Goal: Communication & Community: Answer question/provide support

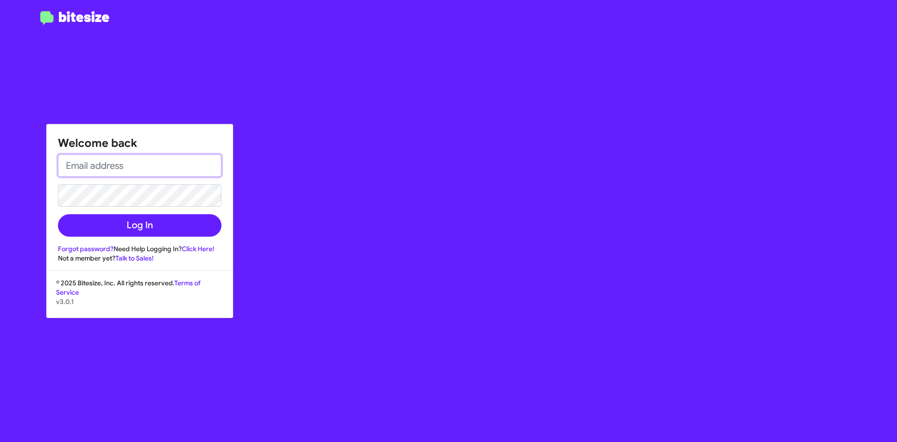
click at [165, 161] on input "email" at bounding box center [140, 165] width 164 height 22
type input "ANDREA_VENTURAA@ICLOUD.COM"
click at [172, 170] on input "ANDREA_VENTURAA@ICLOUD.COM" at bounding box center [140, 165] width 164 height 22
click at [155, 172] on input "ANDREA_VENTURAA@ICLOUD.COM" at bounding box center [140, 165] width 164 height 22
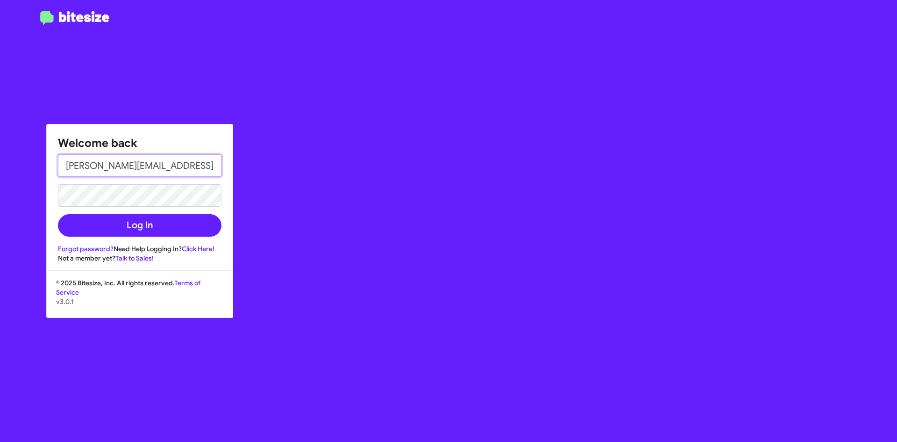
click at [155, 172] on input "ANDREA_VENTURAA@ICLOUD.COM" at bounding box center [140, 165] width 164 height 22
click at [155, 172] on input "email" at bounding box center [140, 165] width 164 height 22
type input "AVENTURA@OURISMANCARS.COM"
click at [58, 214] on button "Log In" at bounding box center [140, 225] width 164 height 22
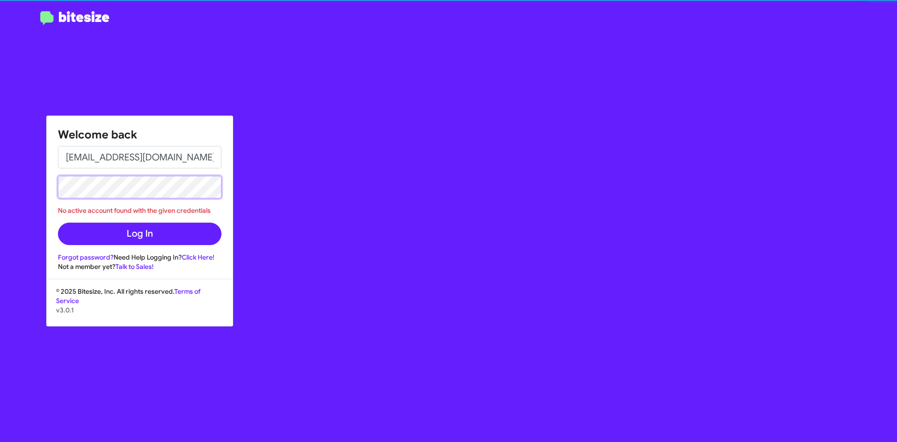
click at [58, 222] on button "Log In" at bounding box center [140, 233] width 164 height 22
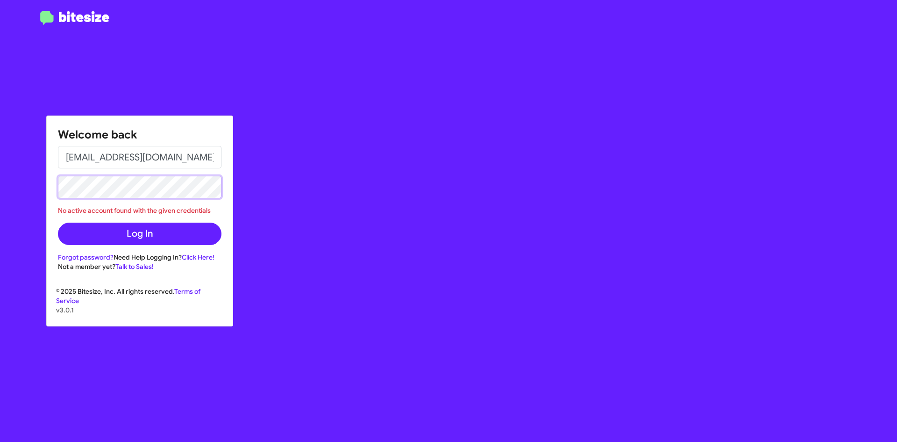
click at [58, 222] on button "Log In" at bounding box center [140, 233] width 164 height 22
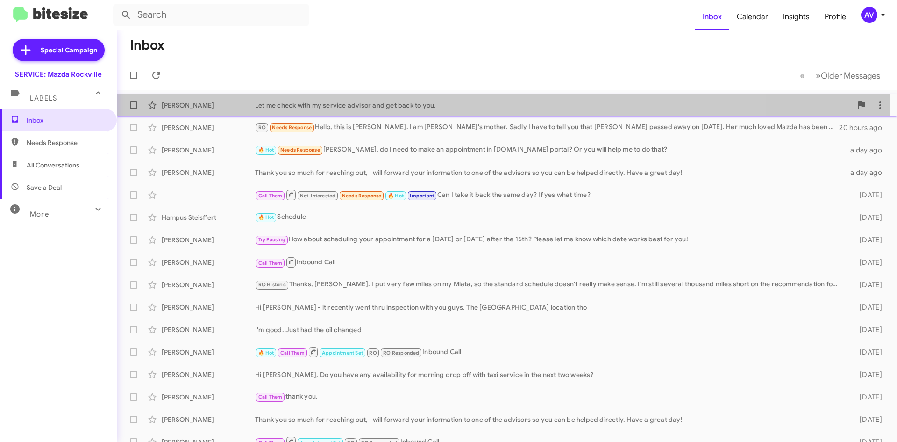
click at [413, 97] on div "Paula Rivas Garcia Let me check with my service advisor and get back to you. 18…" at bounding box center [506, 105] width 765 height 19
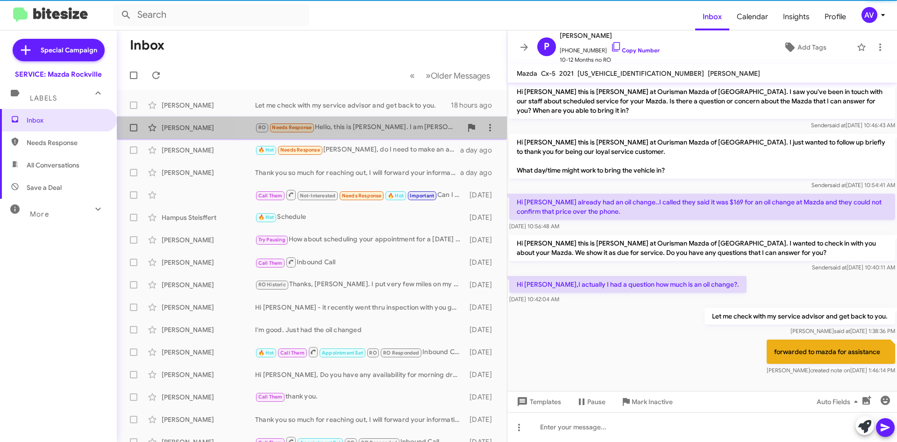
click at [414, 122] on div "RO Needs Response Hello, this is Gertraud DeThier. I am Katrin's mother. Sadly …" at bounding box center [358, 127] width 207 height 11
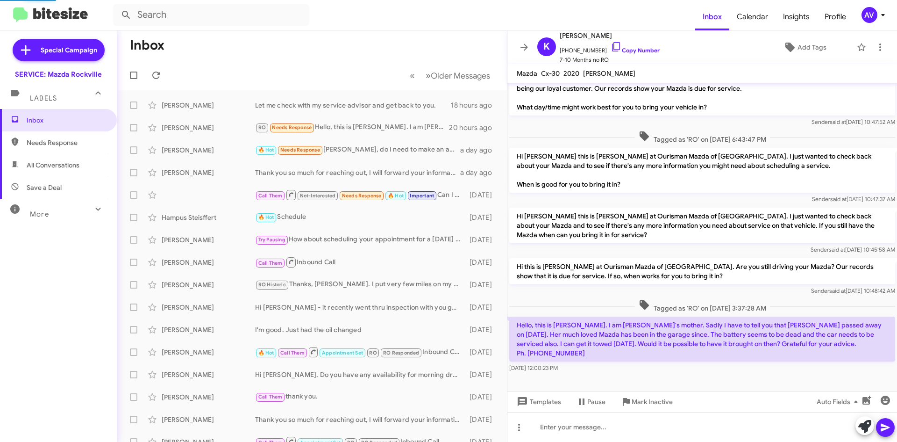
scroll to position [33, 0]
click at [869, 14] on div "AV" at bounding box center [870, 15] width 16 height 16
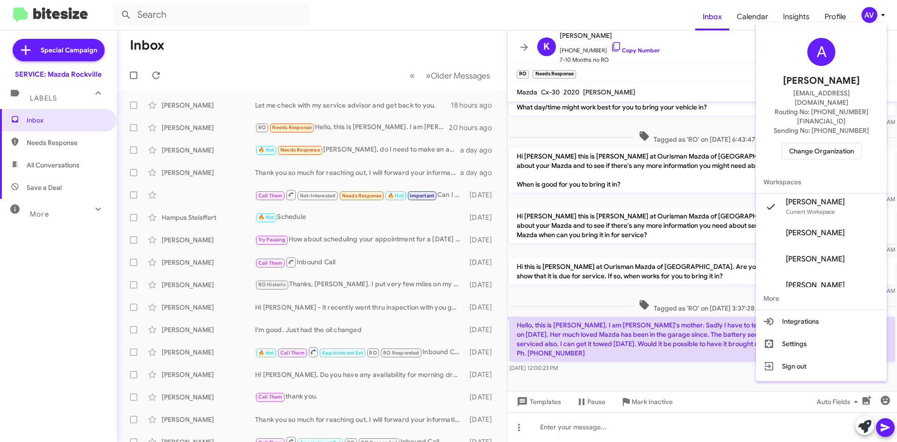
click at [827, 143] on span "Change Organization" at bounding box center [821, 151] width 65 height 16
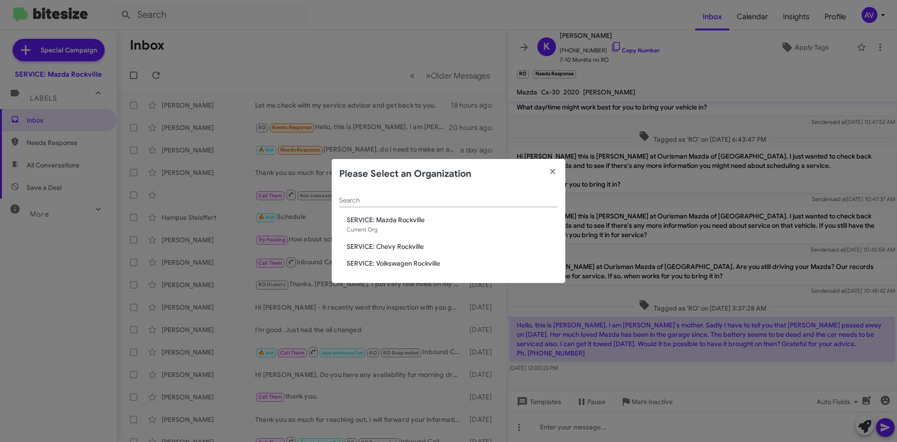
click at [428, 260] on span "SERVICE: Volkswagen Rockville" at bounding box center [452, 262] width 211 height 9
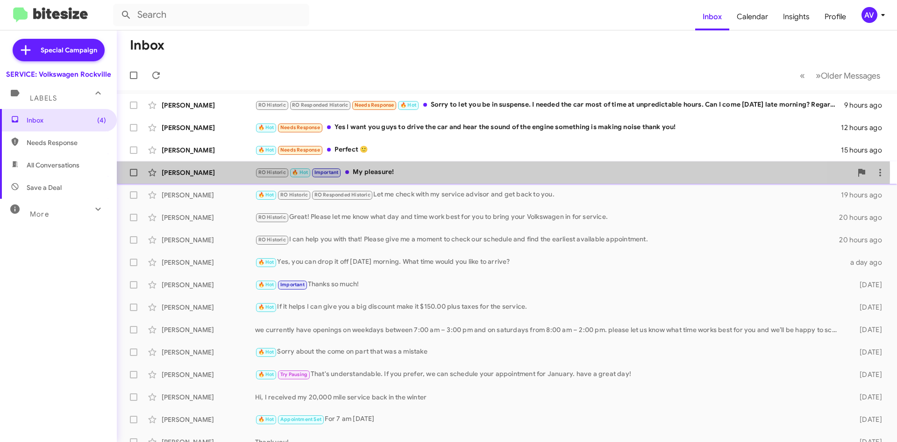
click at [443, 175] on div "RO Historic 🔥 Hot Important My pleasure!" at bounding box center [553, 172] width 597 height 11
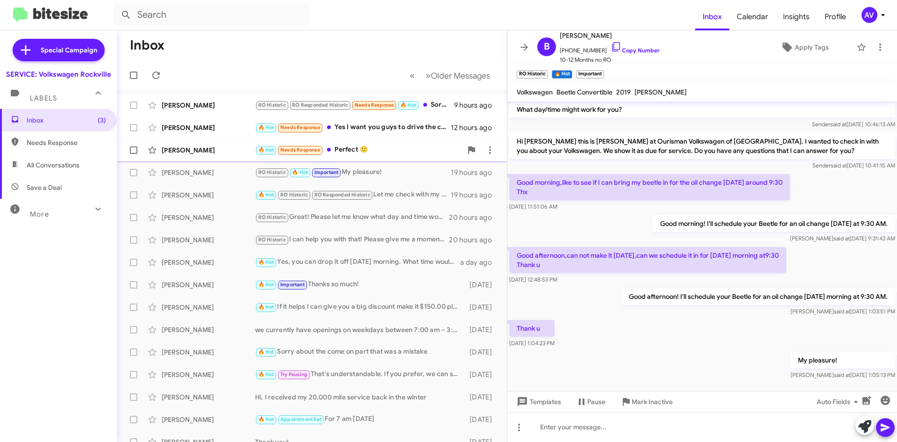
click at [363, 152] on div "🔥 Hot Needs Response Perfect 🙂" at bounding box center [358, 149] width 207 height 11
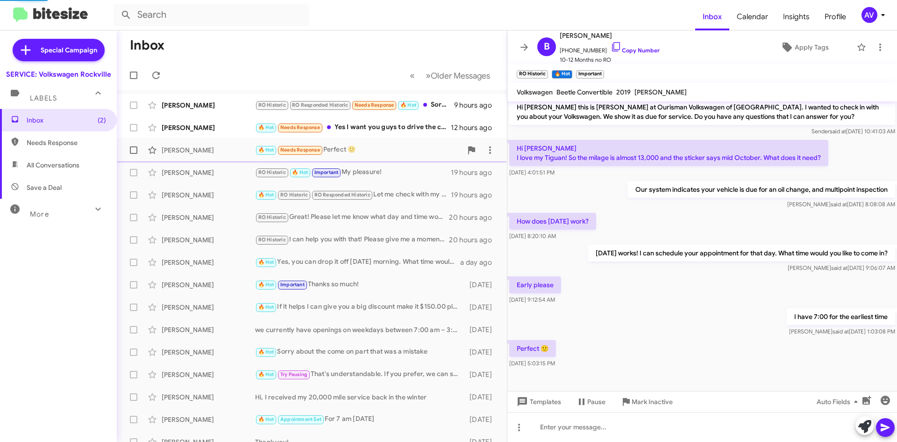
scroll to position [64, 0]
click at [403, 131] on div "🔥 Hot Needs Response Yes I want you guys to drive the car and hear the sound of…" at bounding box center [358, 127] width 207 height 11
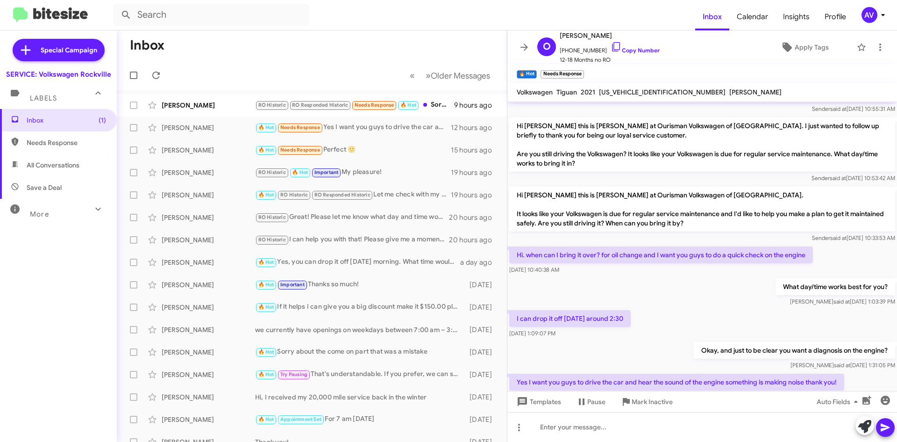
scroll to position [251, 0]
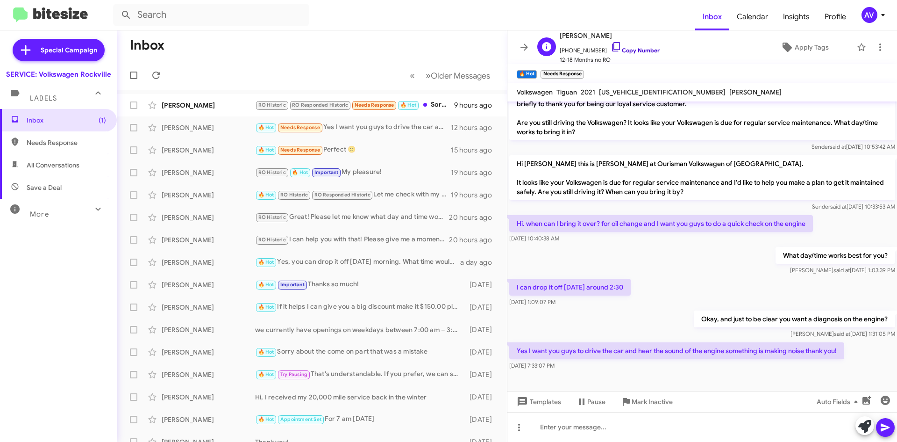
click at [611, 45] on icon at bounding box center [616, 46] width 11 height 11
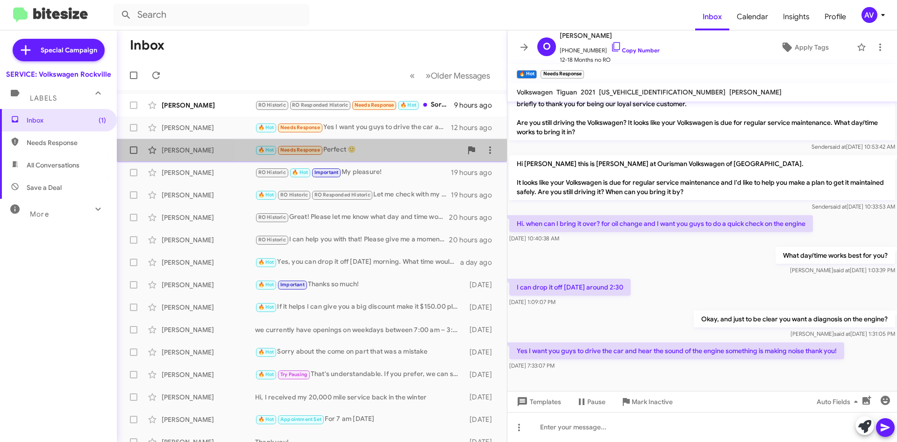
click at [368, 151] on div "🔥 Hot Needs Response Perfect 🙂" at bounding box center [358, 149] width 207 height 11
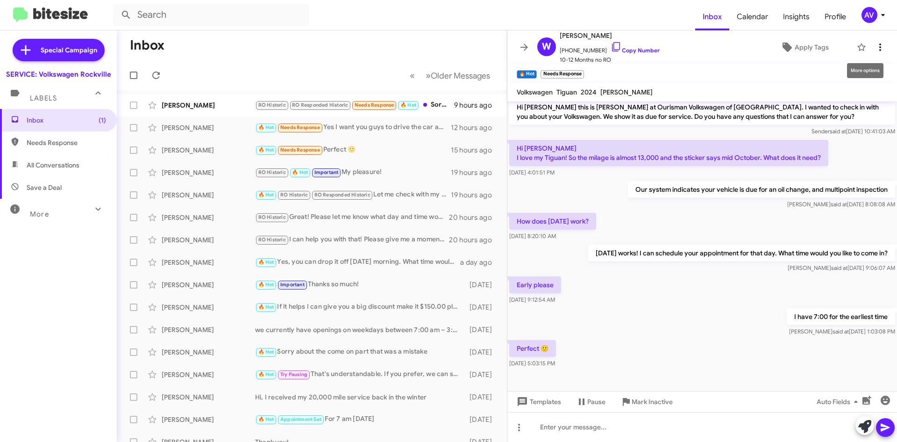
click at [875, 50] on icon at bounding box center [880, 47] width 11 height 11
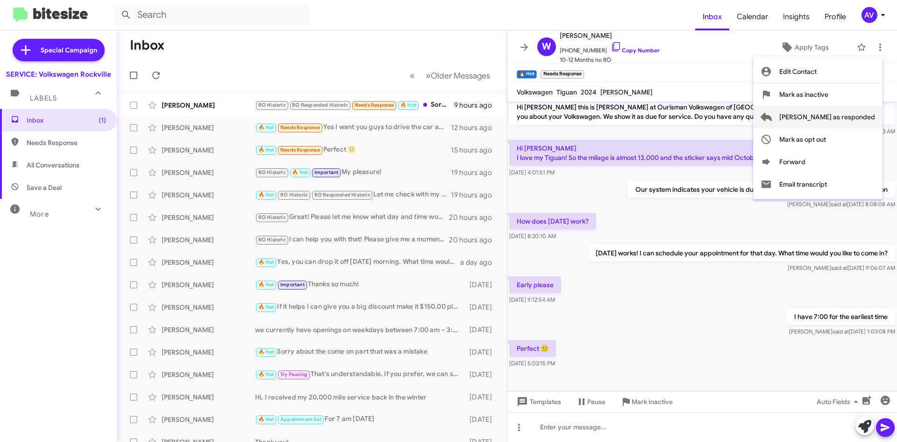
click at [848, 118] on span "[PERSON_NAME] as responded" at bounding box center [827, 117] width 96 height 22
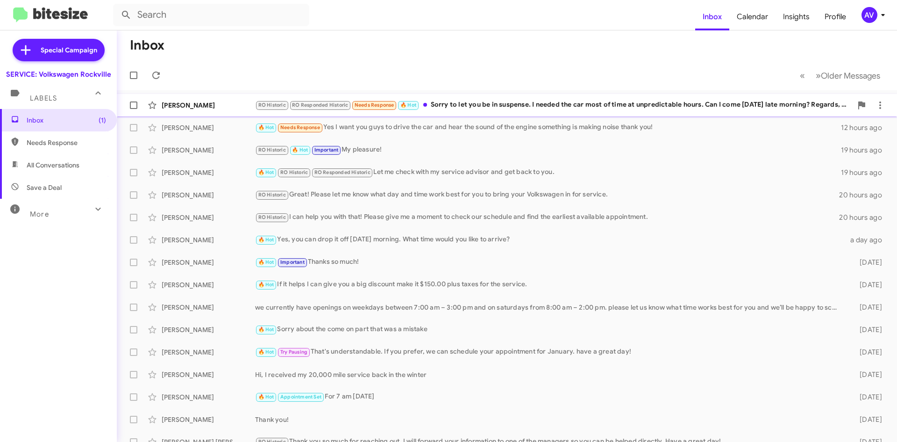
click at [519, 108] on div "RO Historic RO Responded Historic Needs Response 🔥 Hot Sorry to let you be in s…" at bounding box center [553, 105] width 597 height 11
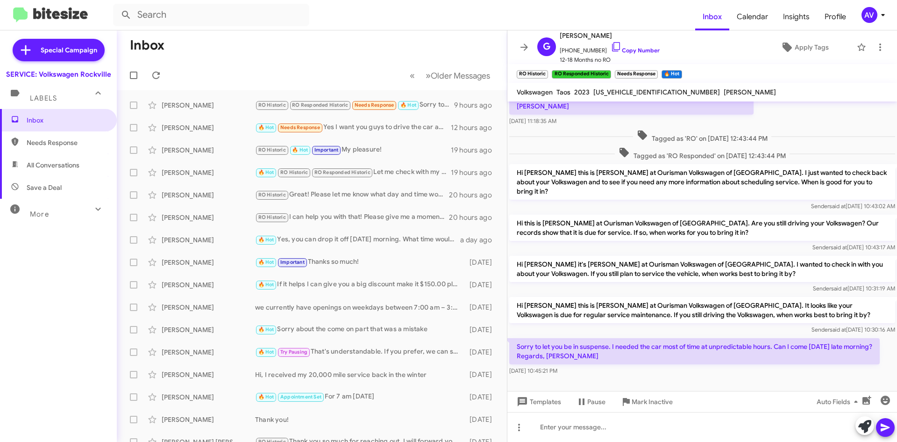
scroll to position [144, 0]
click at [867, 427] on icon at bounding box center [864, 426] width 13 height 13
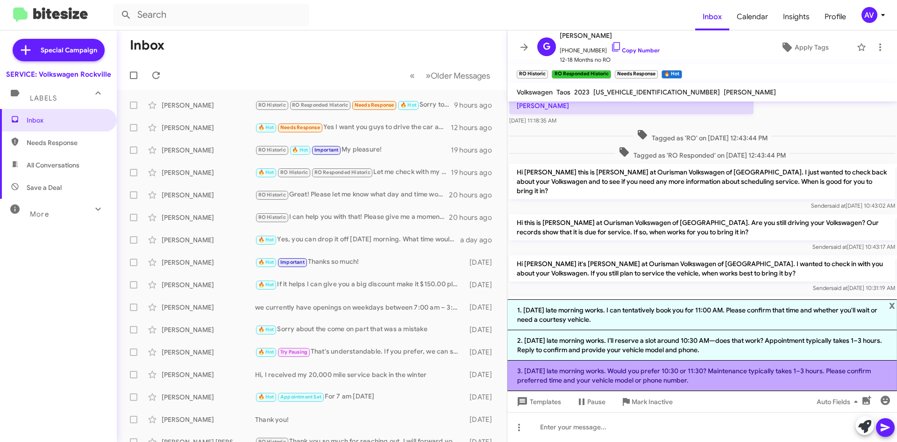
click at [718, 384] on li "3. [DATE] late morning works. Would you prefer 10:30 or 11:30? Maintenance typi…" at bounding box center [702, 375] width 390 height 30
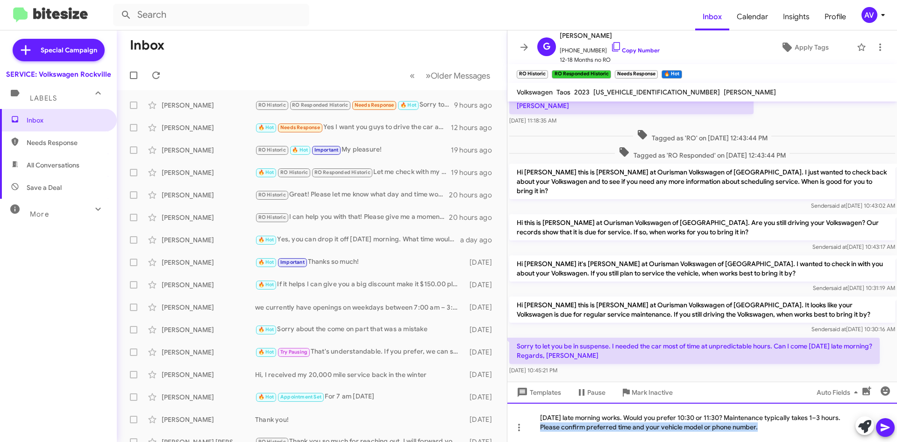
drag, startPoint x: 534, startPoint y: 428, endPoint x: 762, endPoint y: 444, distance: 229.0
click at [762, 441] on html "Inbox Calendar Insights Profile AV Special Campaign SERVICE: Volkswagen Rockvil…" at bounding box center [448, 221] width 897 height 442
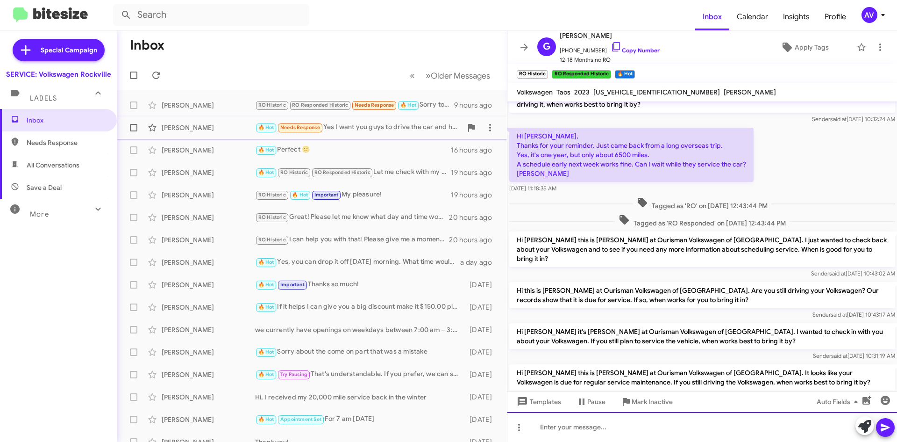
scroll to position [78, 0]
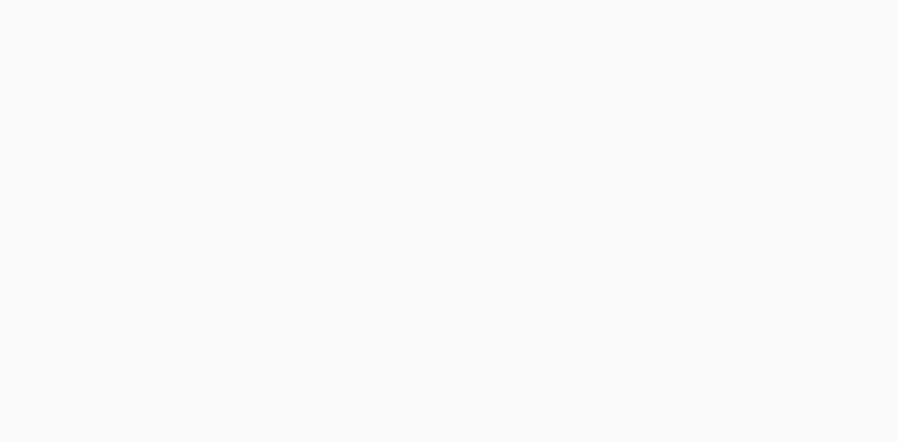
click at [874, 11] on body at bounding box center [448, 221] width 897 height 442
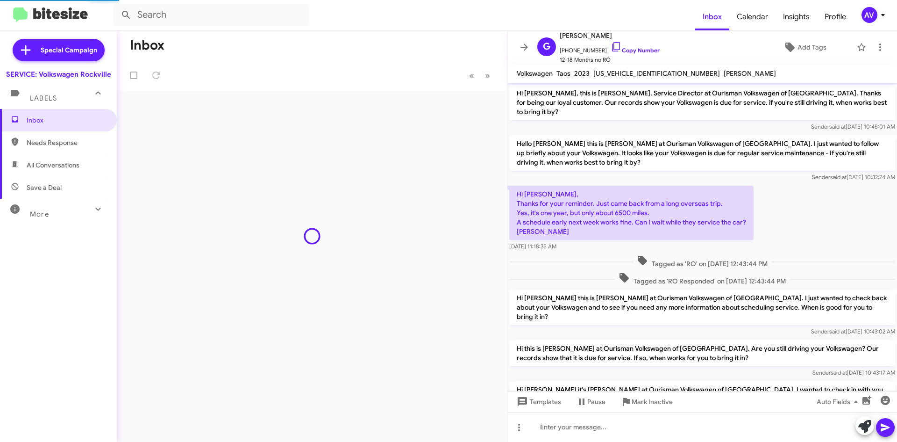
scroll to position [160, 0]
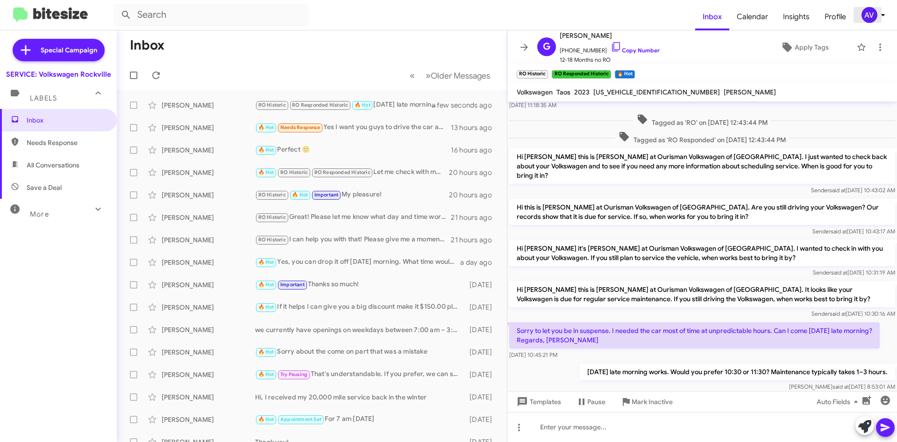
click at [873, 14] on div "AV" at bounding box center [870, 15] width 16 height 16
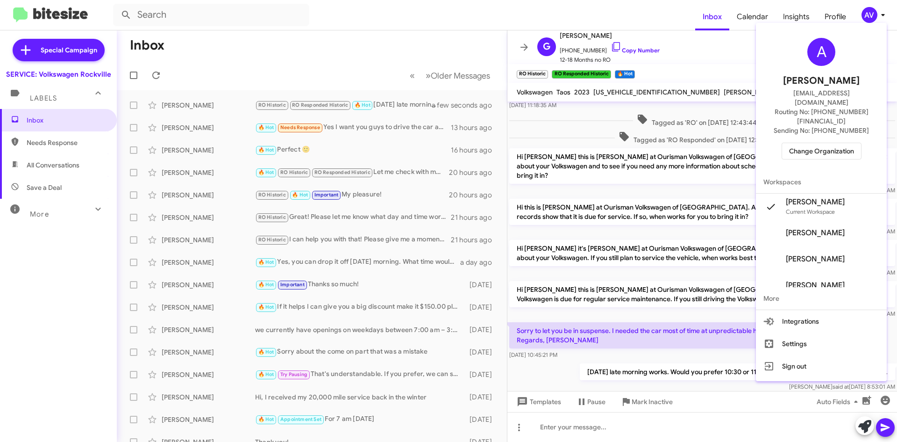
click at [813, 143] on span "Change Organization" at bounding box center [821, 151] width 65 height 16
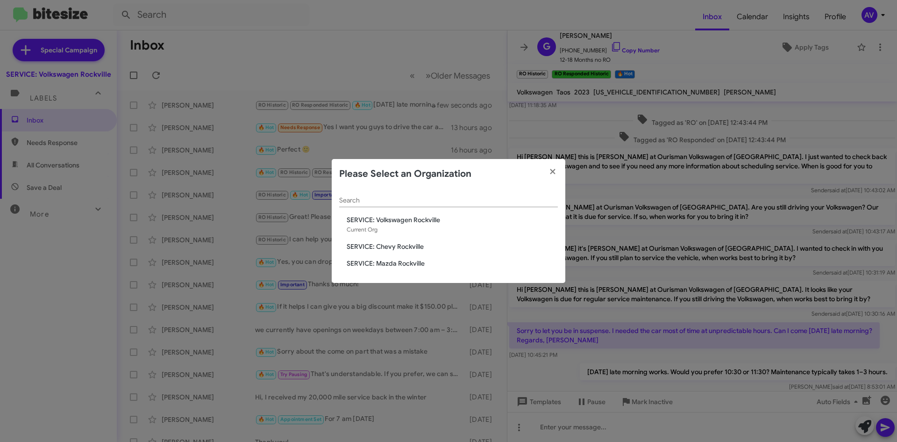
click at [414, 249] on span "SERVICE: Chevy Rockville" at bounding box center [452, 246] width 211 height 9
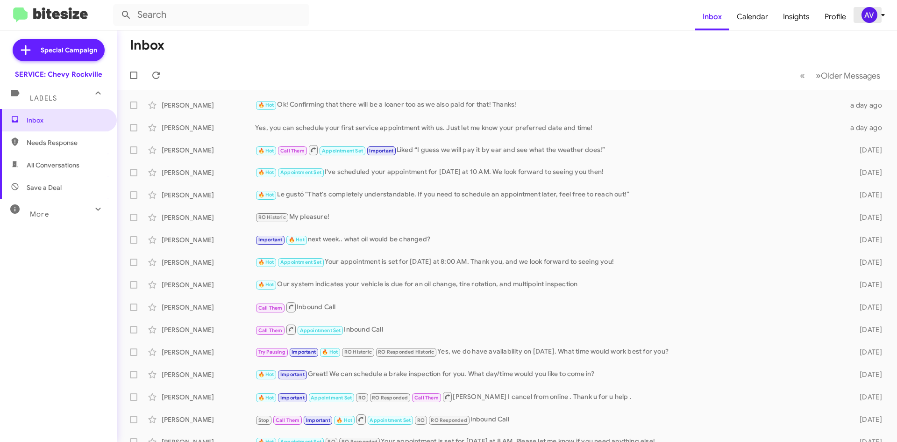
click at [869, 18] on div "AV" at bounding box center [870, 15] width 16 height 16
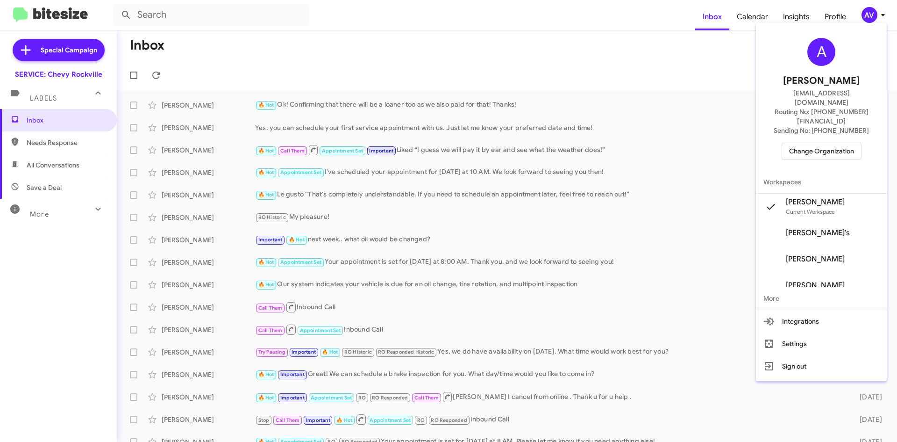
click at [820, 143] on span "Change Organization" at bounding box center [821, 151] width 65 height 16
